Goal: Submit feedback/report problem

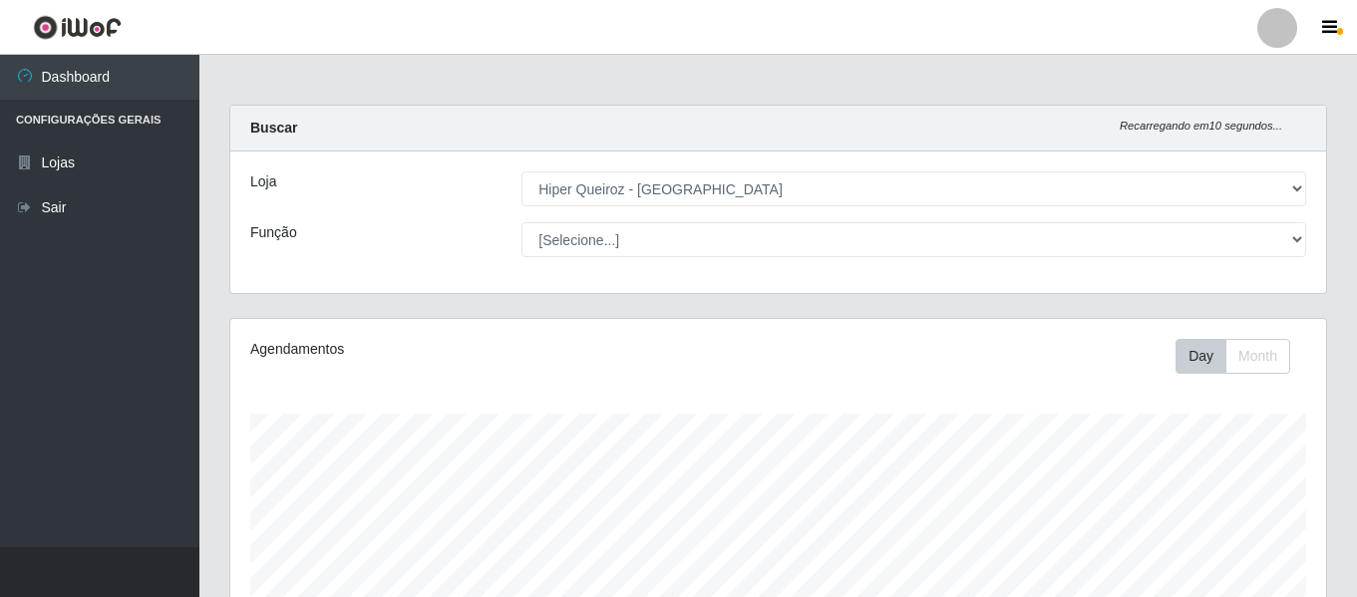
select select "497"
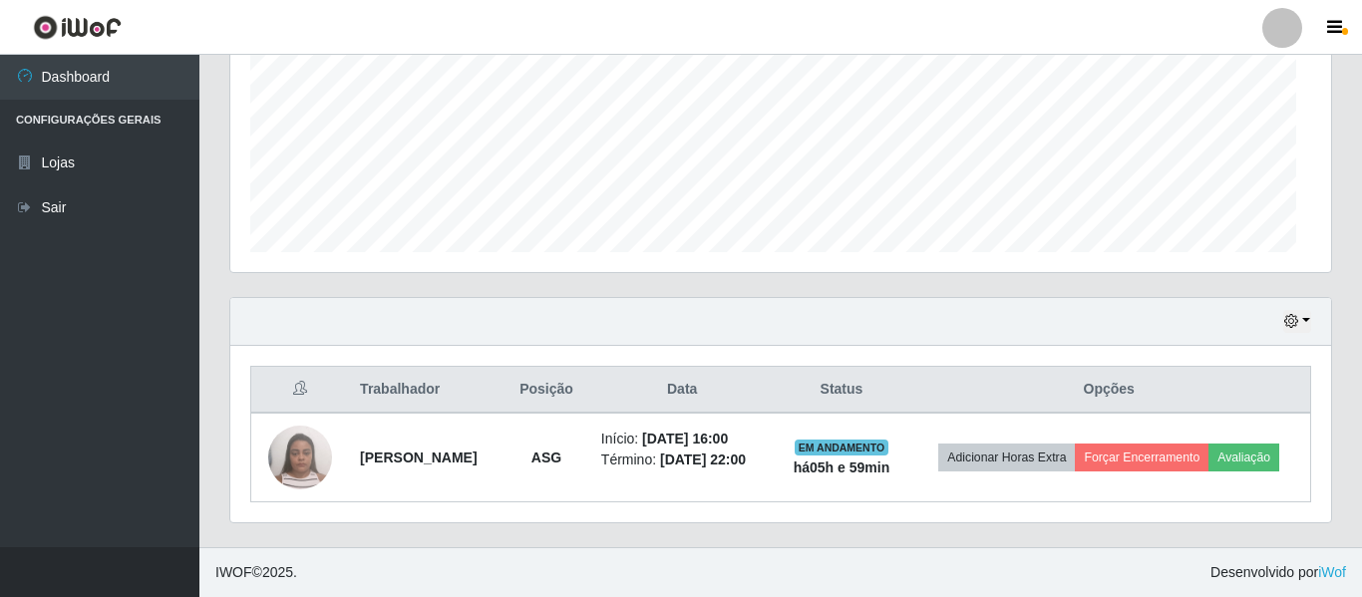
scroll to position [414, 1086]
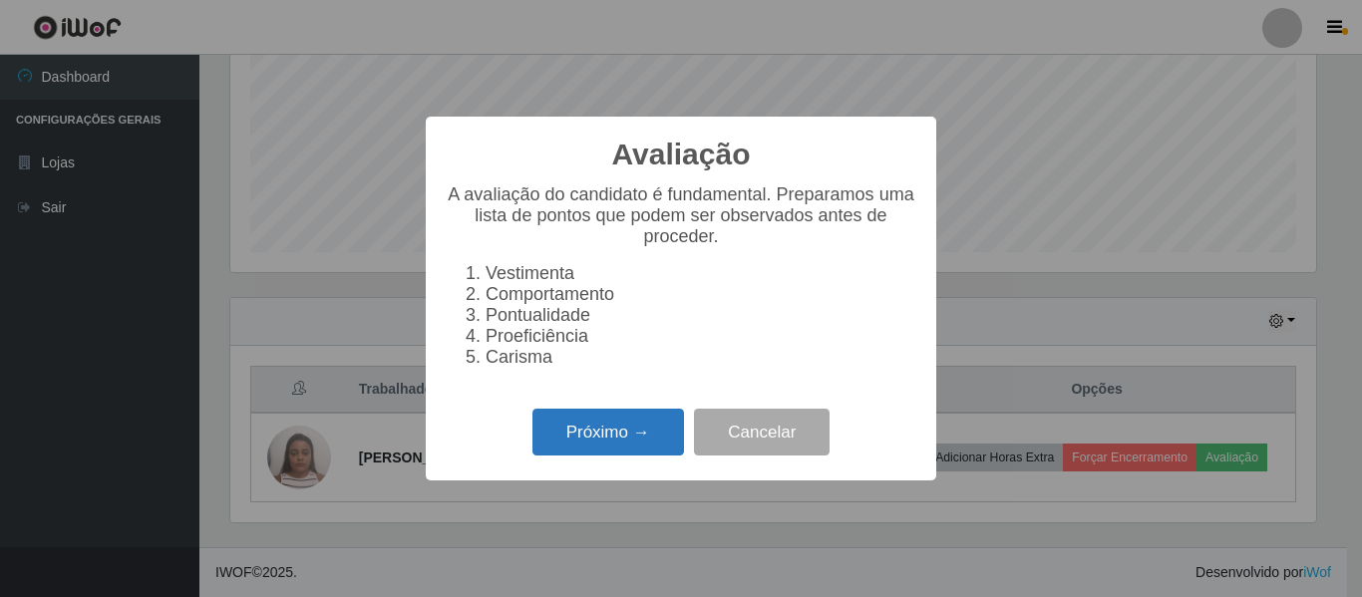
click at [614, 450] on button "Próximo →" at bounding box center [609, 432] width 152 height 47
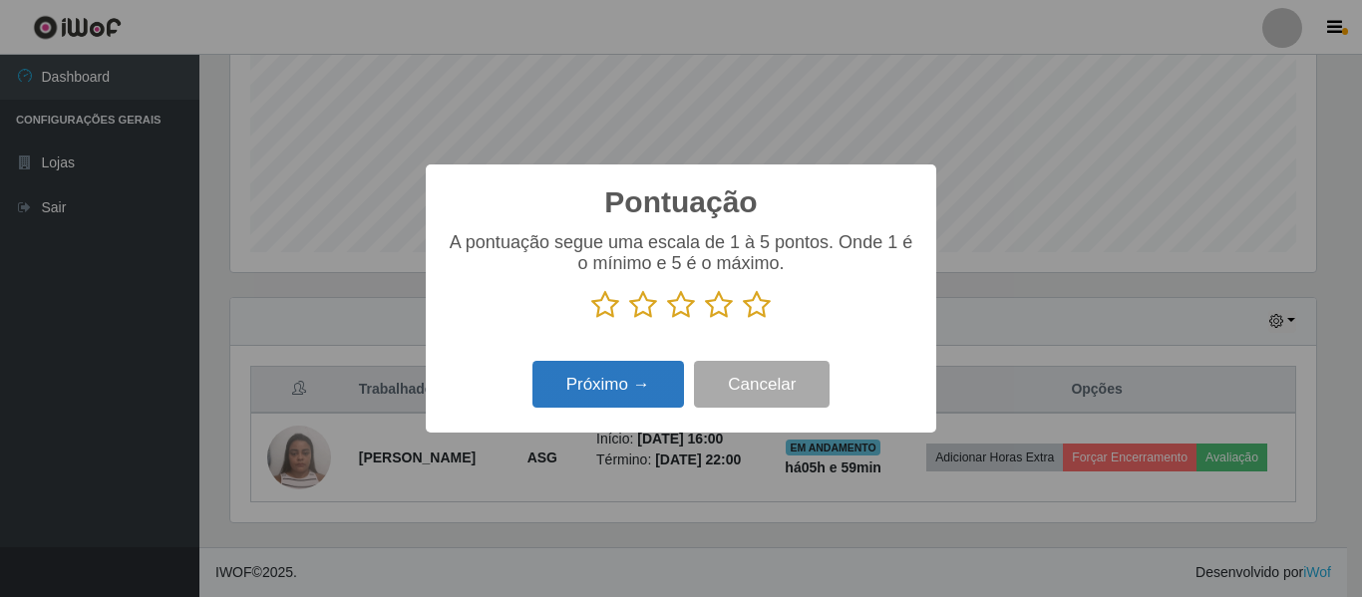
click at [606, 404] on button "Próximo →" at bounding box center [609, 384] width 152 height 47
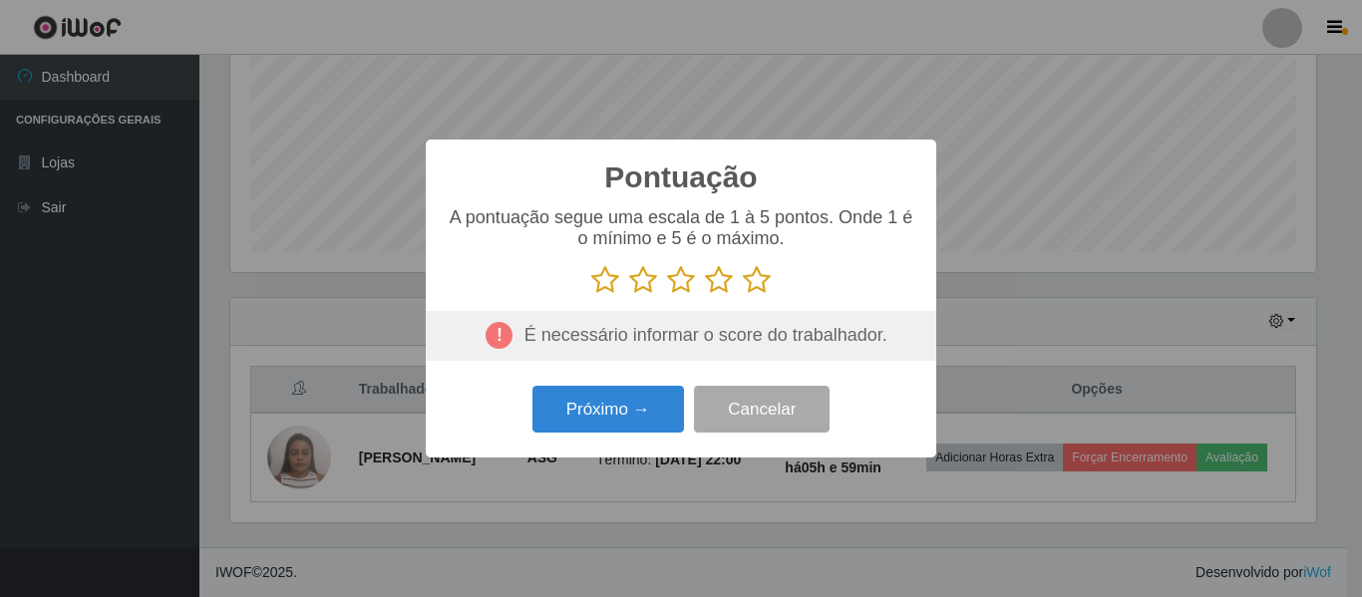
click at [755, 289] on icon at bounding box center [757, 280] width 28 height 30
click at [743, 295] on input "radio" at bounding box center [743, 295] width 0 height 0
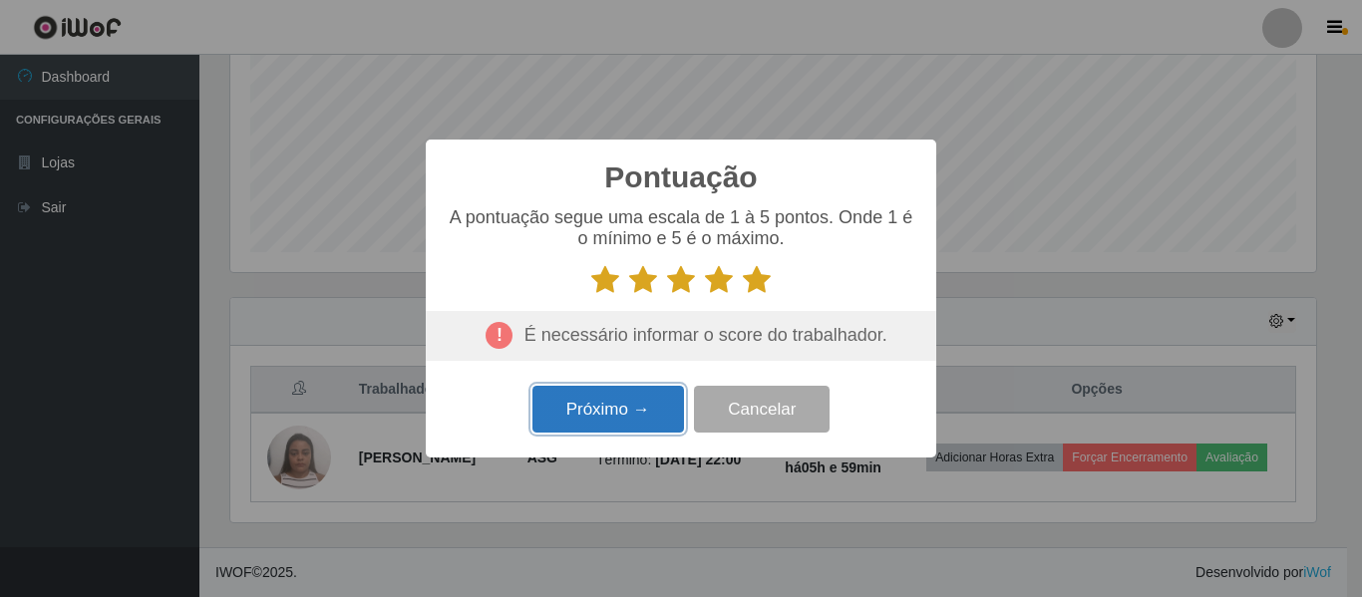
click at [661, 406] on button "Próximo →" at bounding box center [609, 409] width 152 height 47
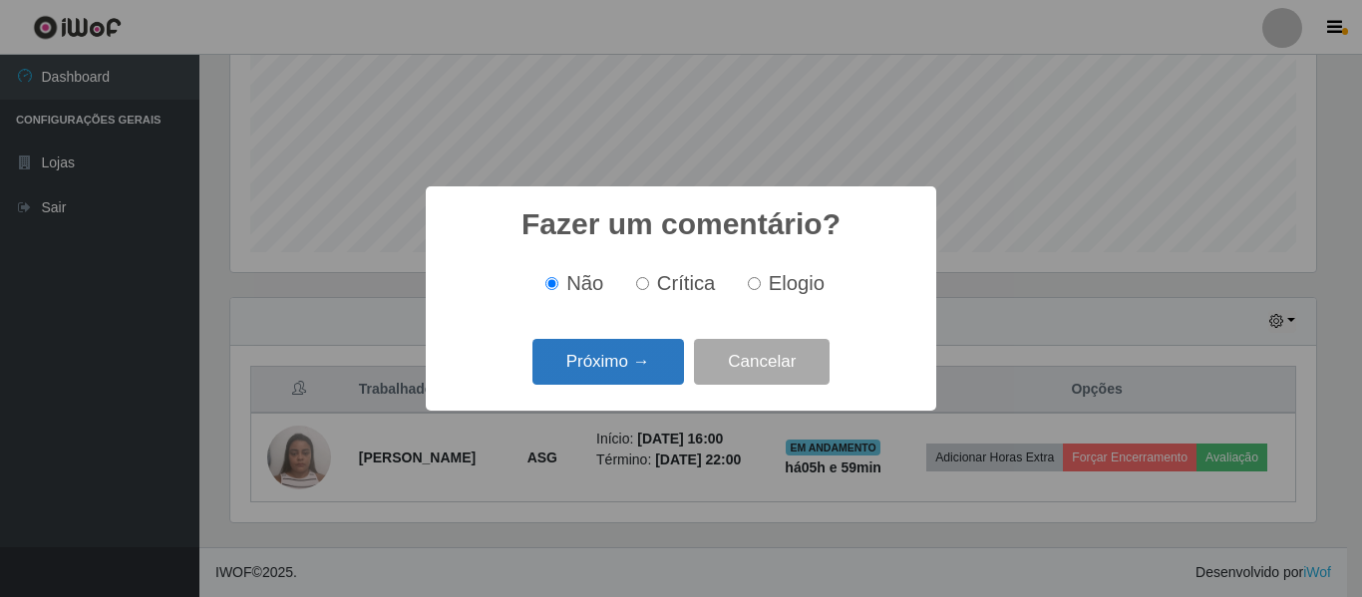
click at [653, 365] on button "Próximo →" at bounding box center [609, 362] width 152 height 47
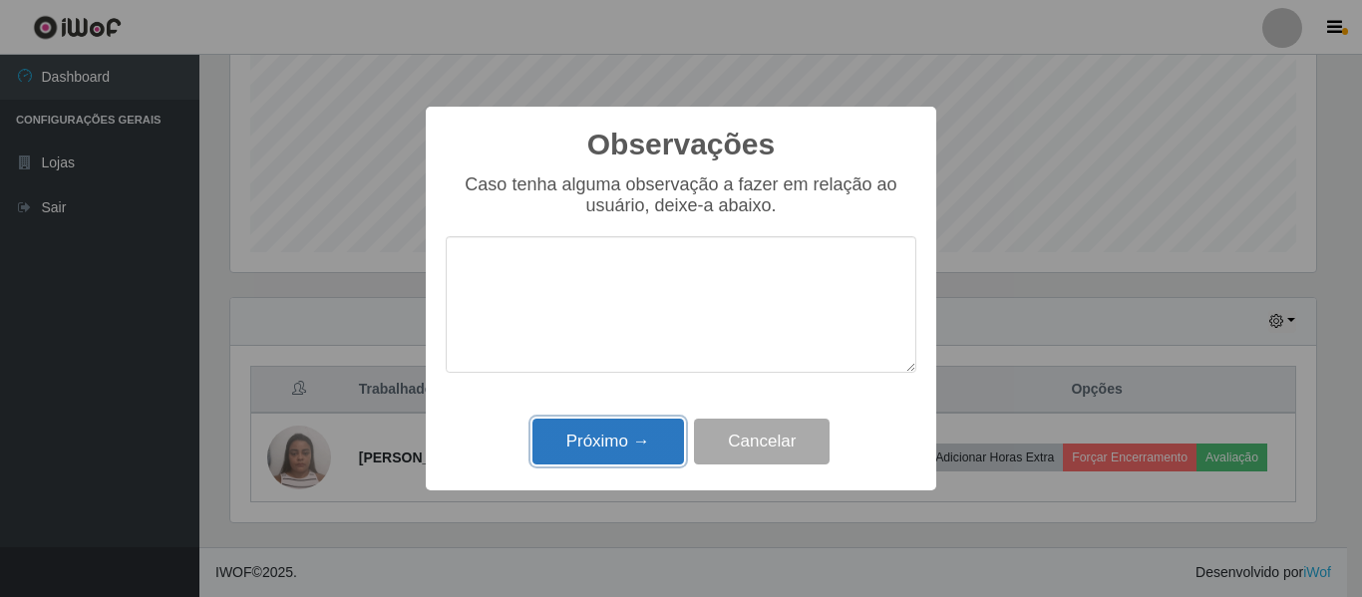
click at [639, 442] on button "Próximo →" at bounding box center [609, 442] width 152 height 47
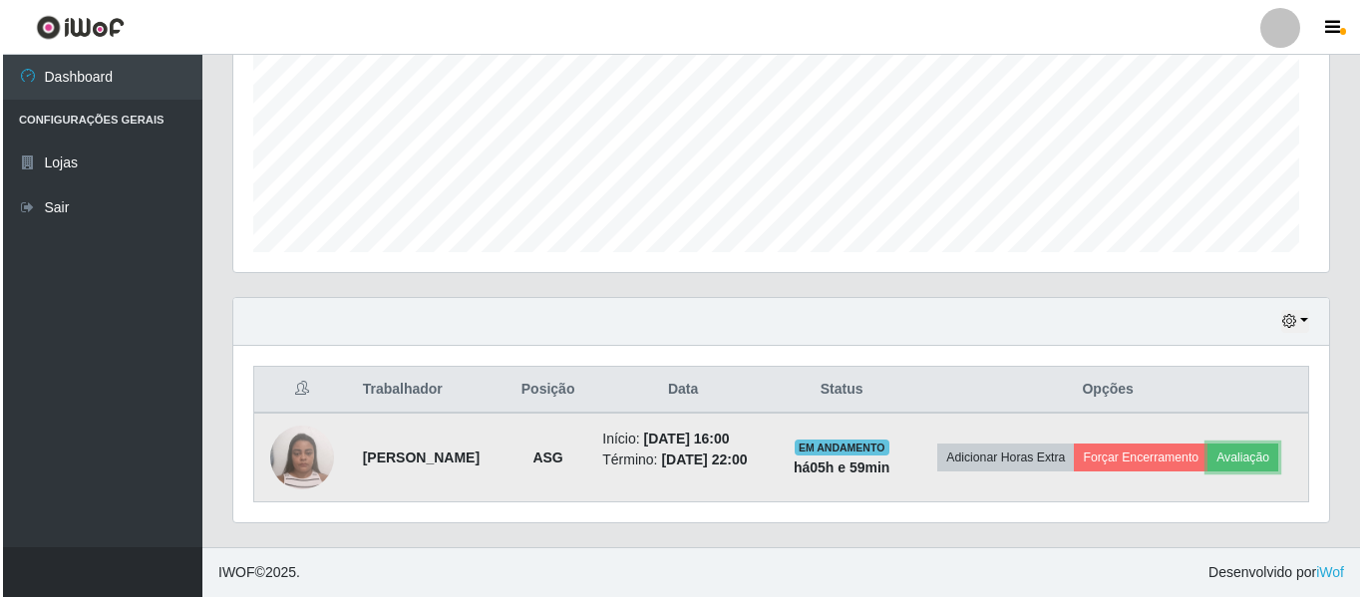
scroll to position [414, 1096]
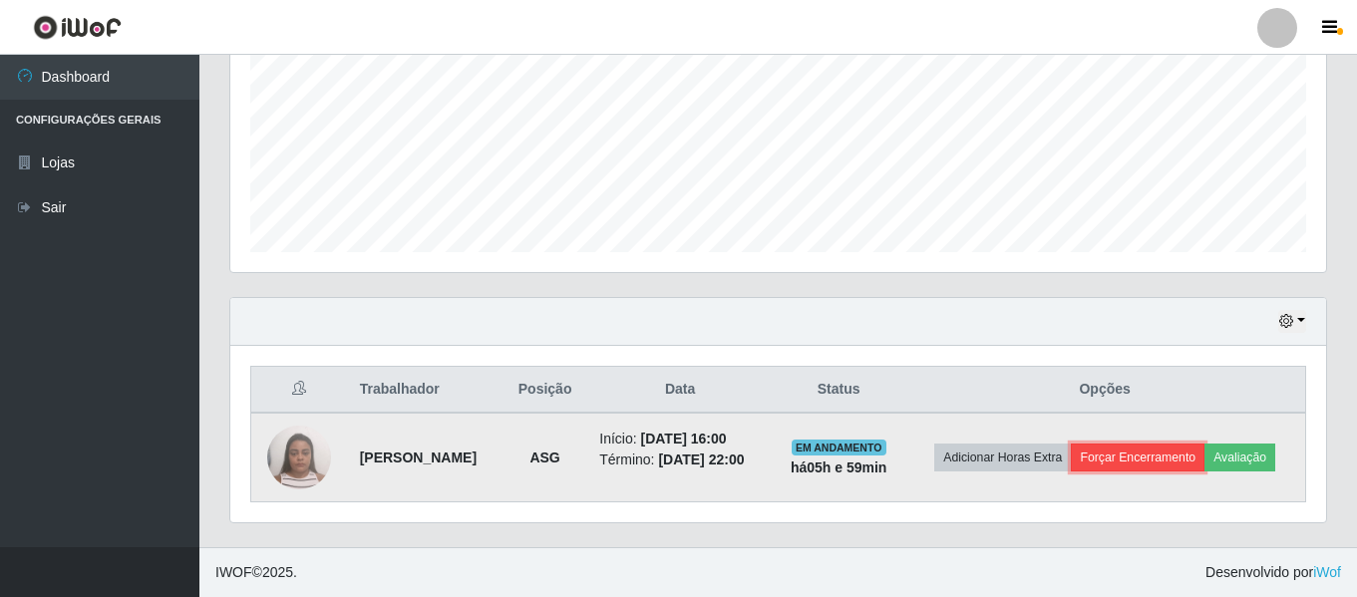
click at [1183, 456] on button "Forçar Encerramento" at bounding box center [1138, 458] width 134 height 28
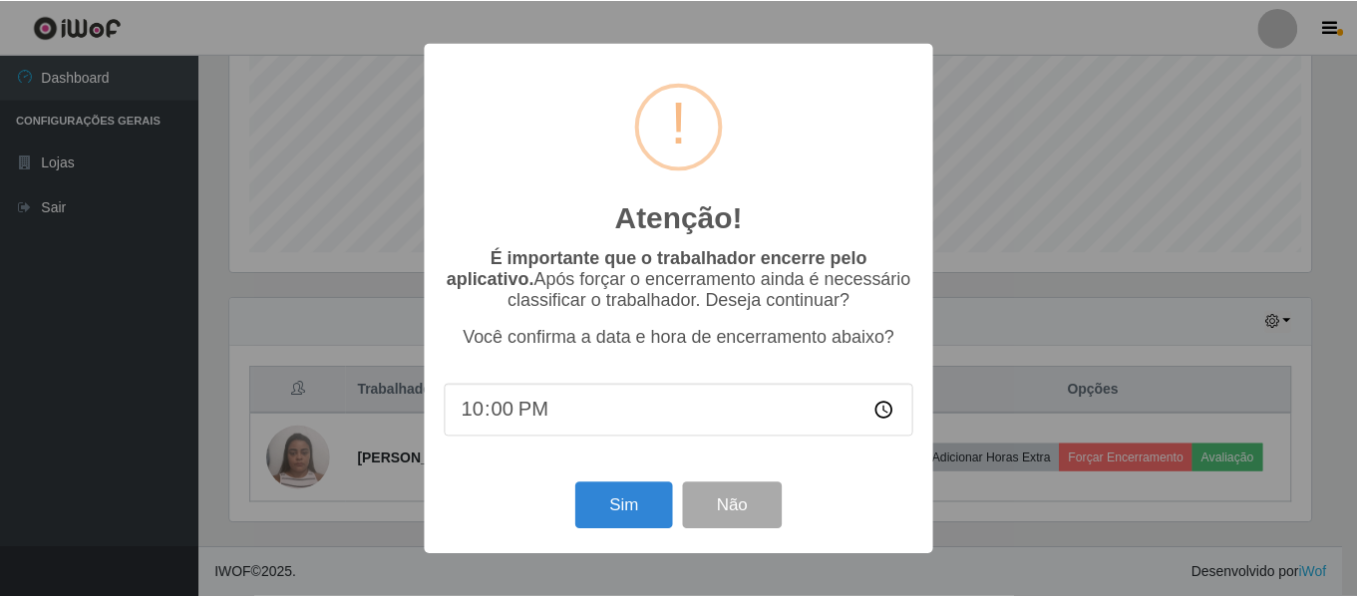
scroll to position [414, 1086]
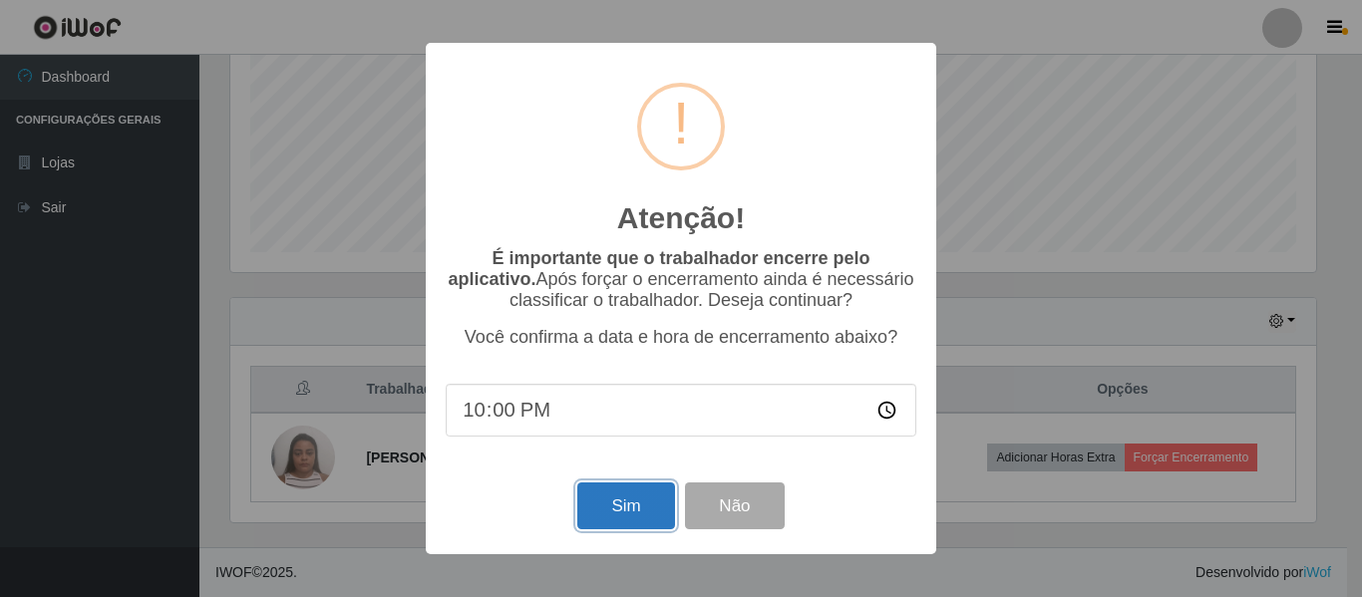
click at [631, 509] on button "Sim" at bounding box center [625, 506] width 97 height 47
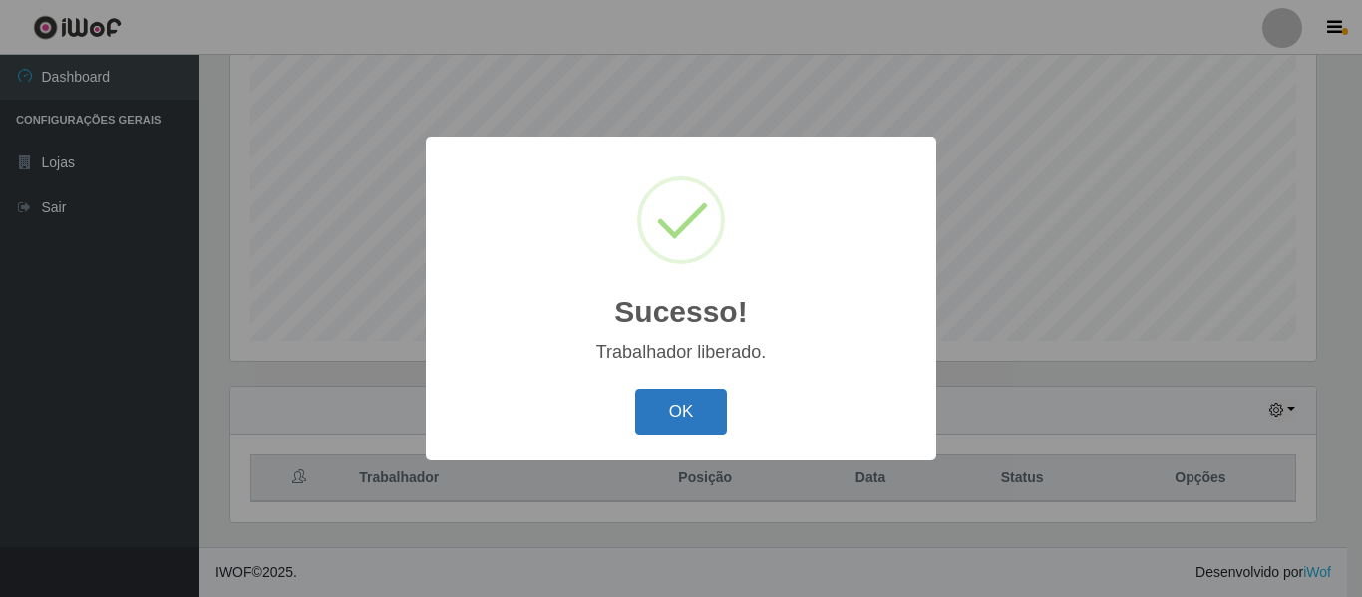
click at [663, 431] on button "OK" at bounding box center [681, 412] width 93 height 47
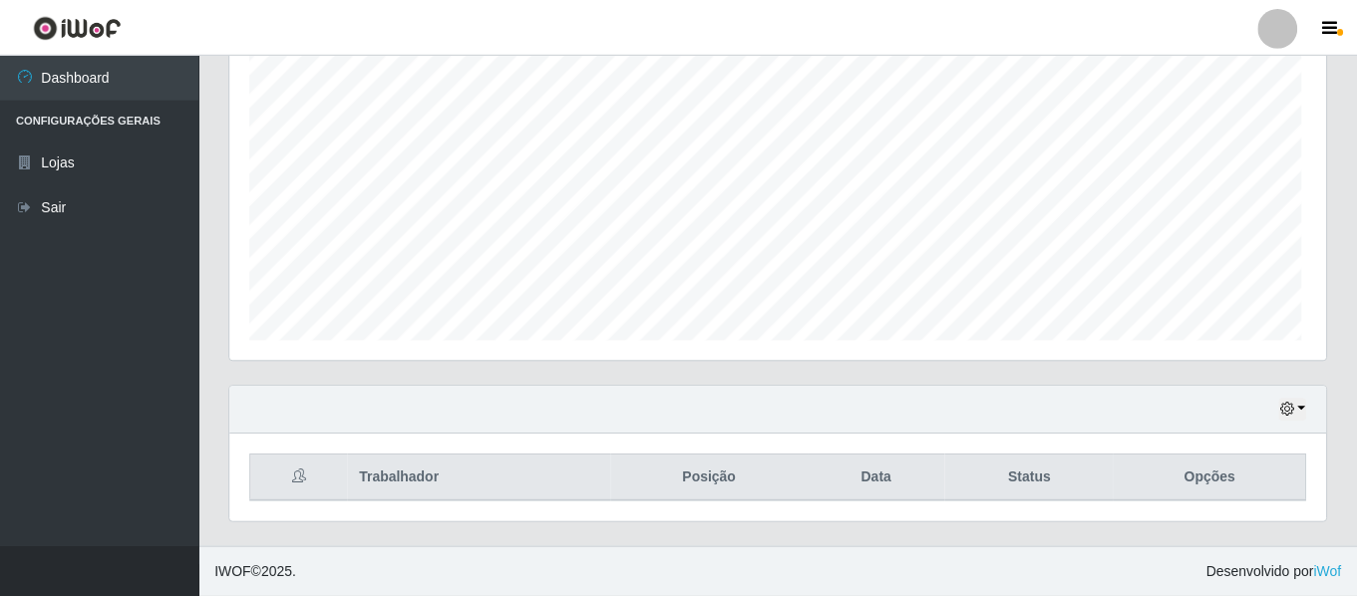
scroll to position [414, 1096]
